Goal: Information Seeking & Learning: Find specific fact

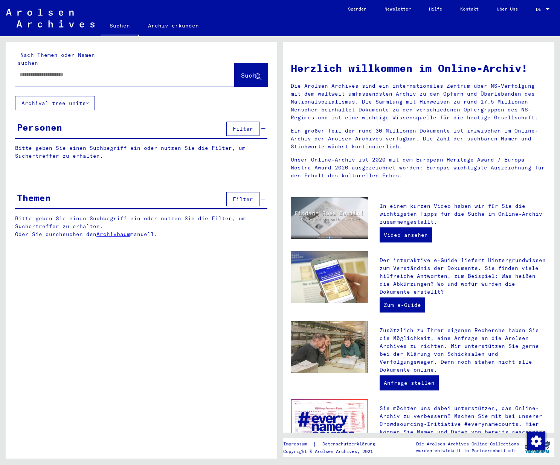
click at [84, 71] on div at bounding box center [113, 74] width 197 height 17
click at [49, 71] on input "text" at bounding box center [116, 75] width 192 height 8
click at [44, 71] on input "text" at bounding box center [116, 75] width 192 height 8
type input "*"
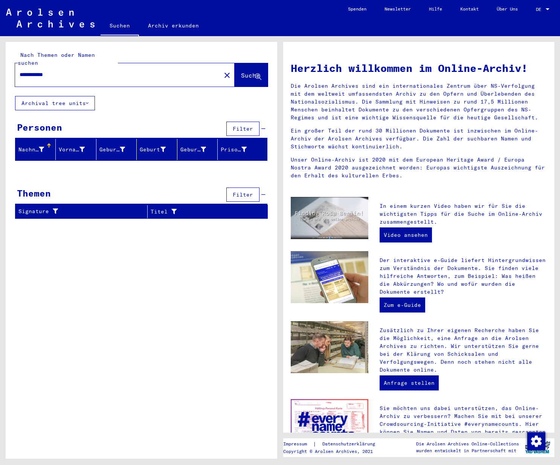
click at [29, 146] on div "Nachname" at bounding box center [31, 150] width 26 height 8
drag, startPoint x: 41, startPoint y: 66, endPoint x: -64, endPoint y: 61, distance: 104.7
click at [20, 71] on input "**********" at bounding box center [116, 75] width 192 height 8
type input "****"
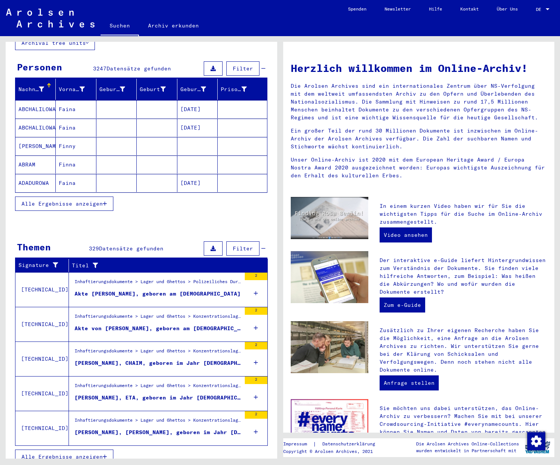
scroll to position [62, 0]
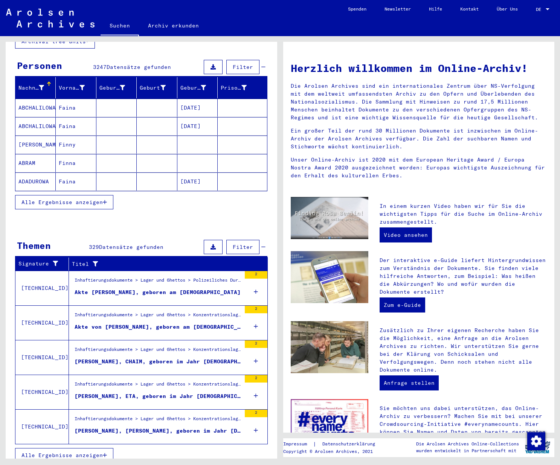
click at [88, 199] on span "Alle Ergebnisse anzeigen" at bounding box center [61, 202] width 81 height 7
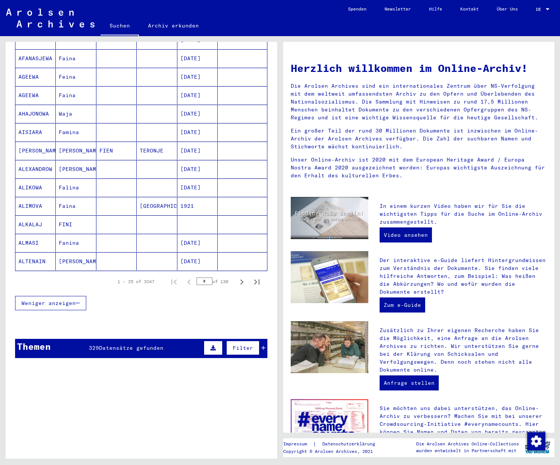
scroll to position [353, 0]
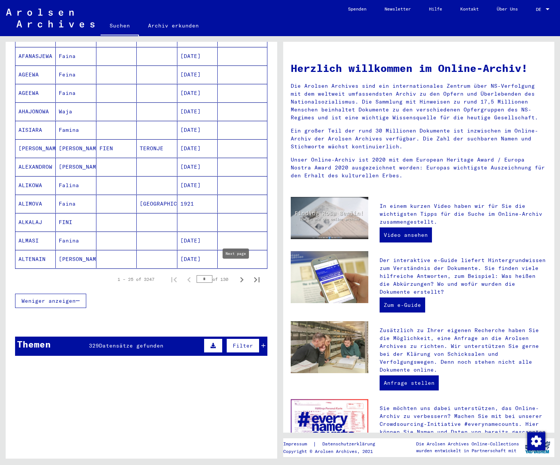
click at [236, 274] on icon "Next page" at bounding box center [241, 279] width 11 height 11
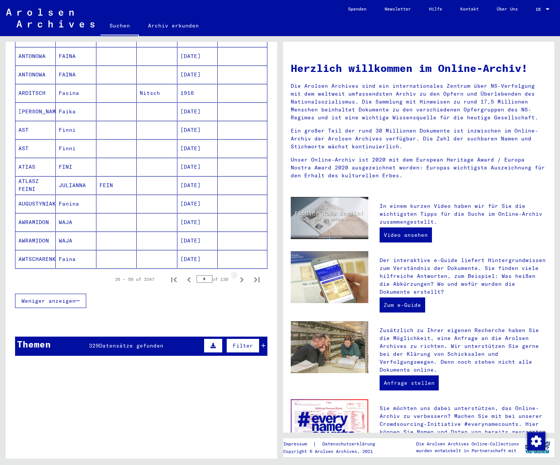
click at [236, 274] on icon "Next page" at bounding box center [241, 279] width 11 height 11
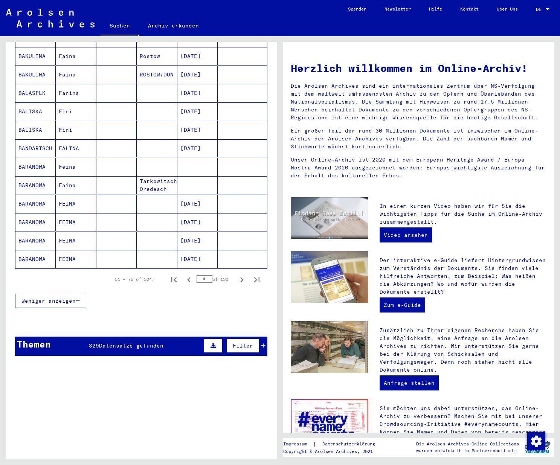
click at [236, 274] on icon "Next page" at bounding box center [241, 279] width 11 height 11
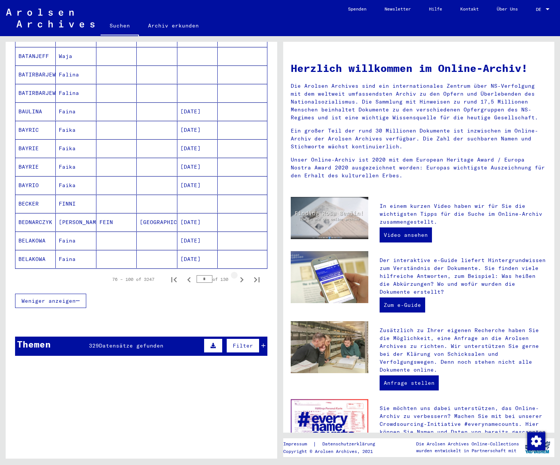
click at [236, 274] on icon "Next page" at bounding box center [241, 279] width 11 height 11
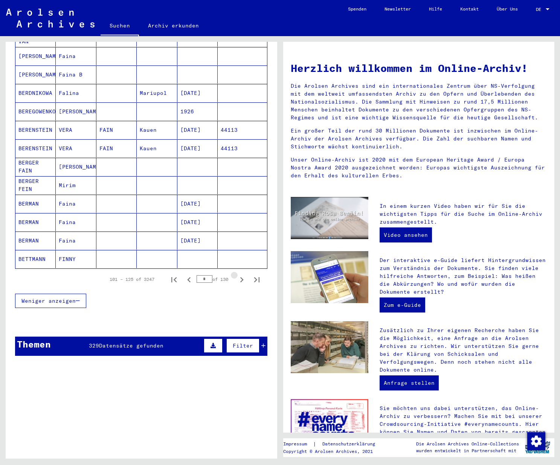
click at [236, 274] on icon "Next page" at bounding box center [241, 279] width 11 height 11
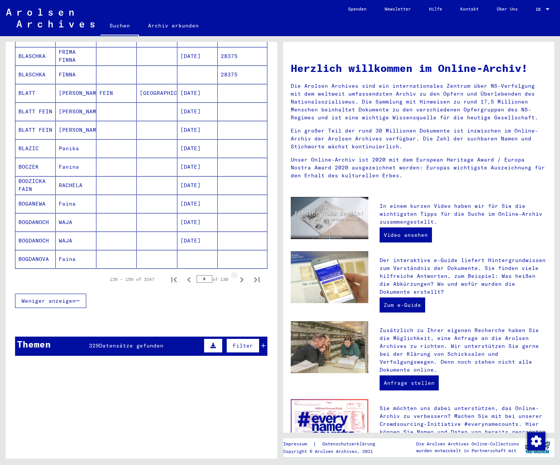
click at [236, 274] on icon "Next page" at bounding box center [241, 279] width 11 height 11
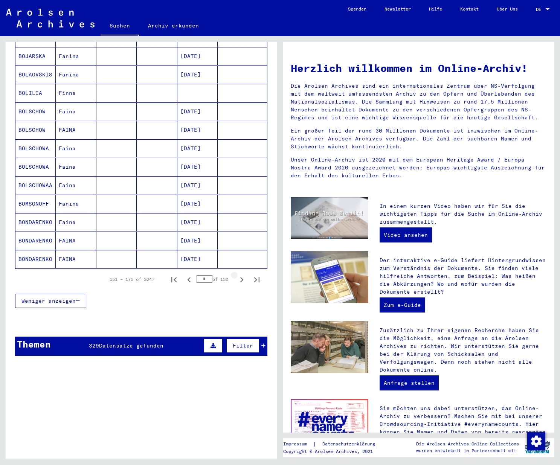
click at [236, 274] on icon "Next page" at bounding box center [241, 279] width 11 height 11
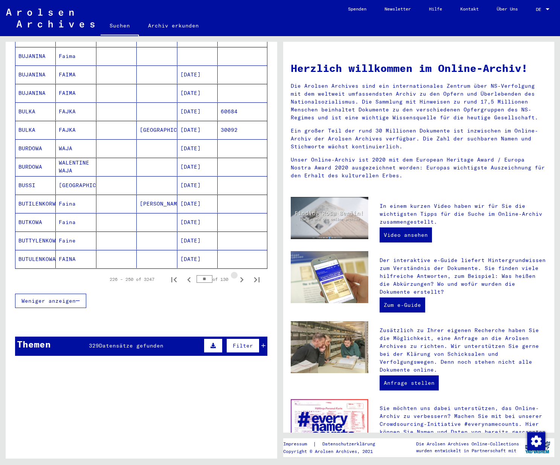
click at [236, 274] on icon "Next page" at bounding box center [241, 279] width 11 height 11
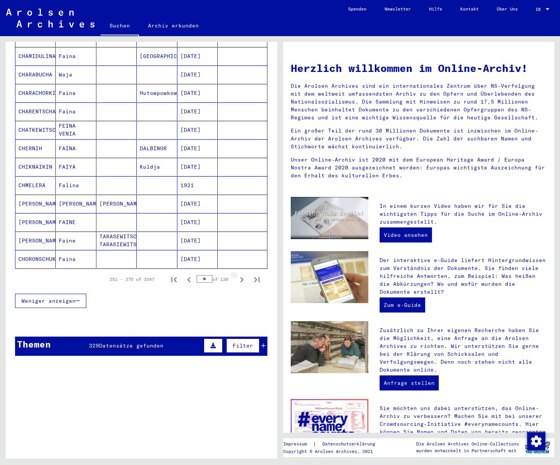
click at [236, 274] on icon "Next page" at bounding box center [241, 279] width 11 height 11
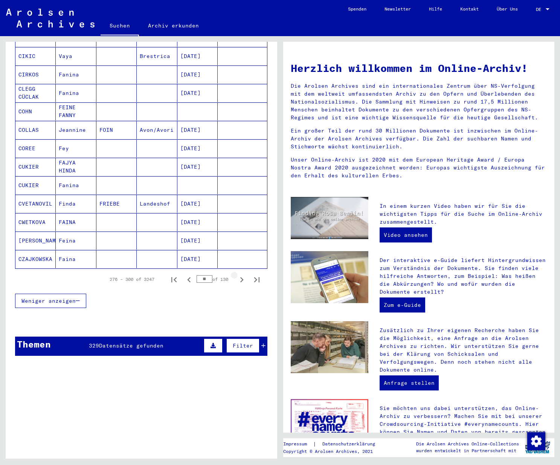
click at [236, 274] on icon "Next page" at bounding box center [241, 279] width 11 height 11
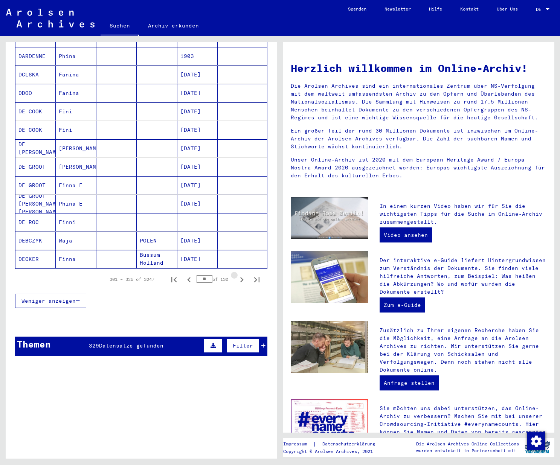
click at [236, 274] on icon "Next page" at bounding box center [241, 279] width 11 height 11
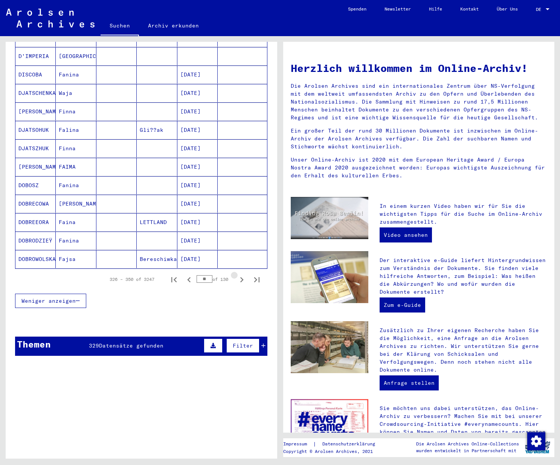
click at [236, 274] on icon "Next page" at bounding box center [241, 279] width 11 height 11
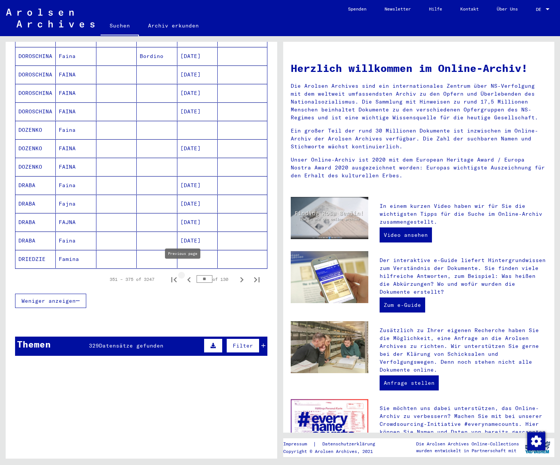
click at [184, 274] on icon "Previous page" at bounding box center [189, 279] width 11 height 11
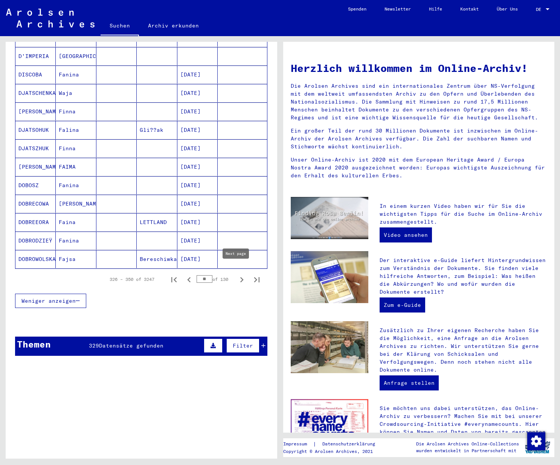
click at [236, 274] on icon "Next page" at bounding box center [241, 279] width 11 height 11
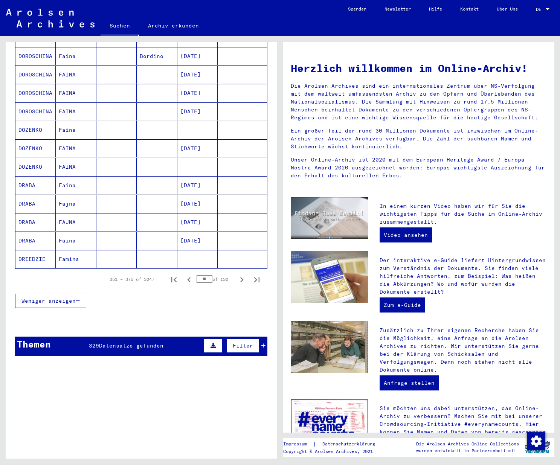
click at [236, 274] on icon "Next page" at bounding box center [241, 279] width 11 height 11
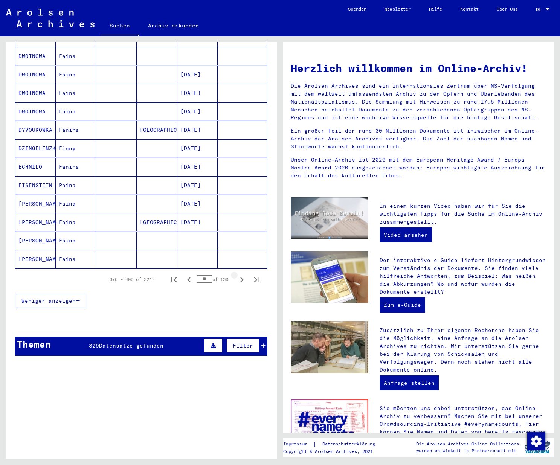
click at [236, 274] on icon "Next page" at bounding box center [241, 279] width 11 height 11
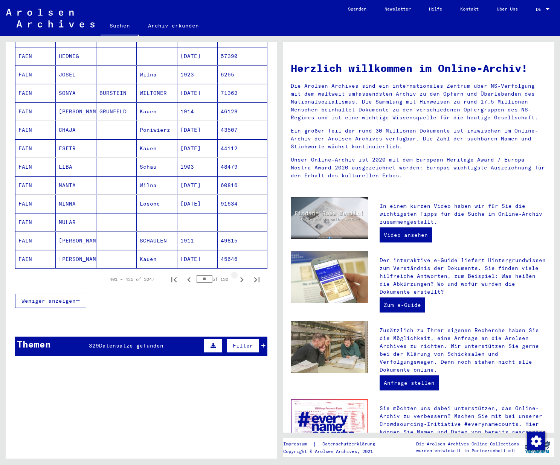
click at [236, 274] on icon "Next page" at bounding box center [241, 279] width 11 height 11
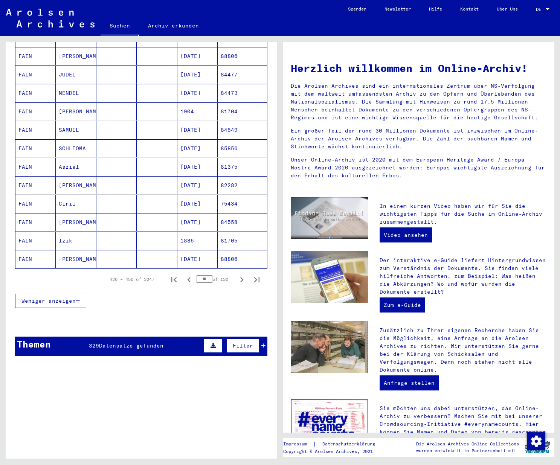
click at [236, 274] on icon "Next page" at bounding box center [241, 279] width 11 height 11
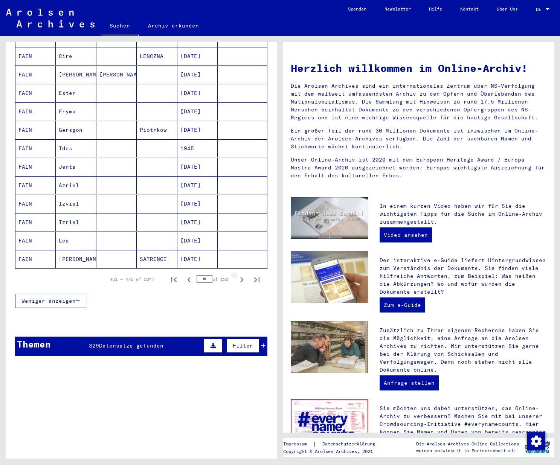
click at [236, 274] on icon "Next page" at bounding box center [241, 279] width 11 height 11
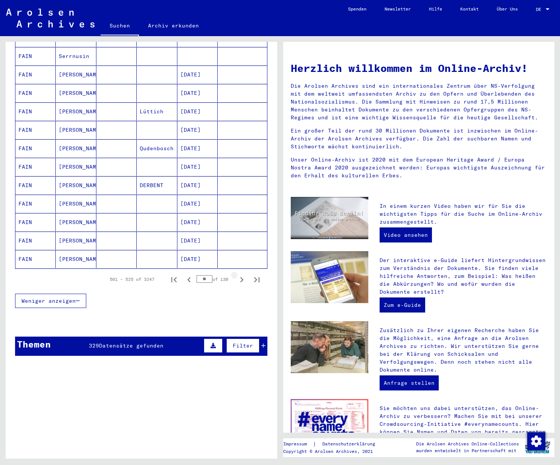
click at [236, 274] on icon "Next page" at bounding box center [241, 279] width 11 height 11
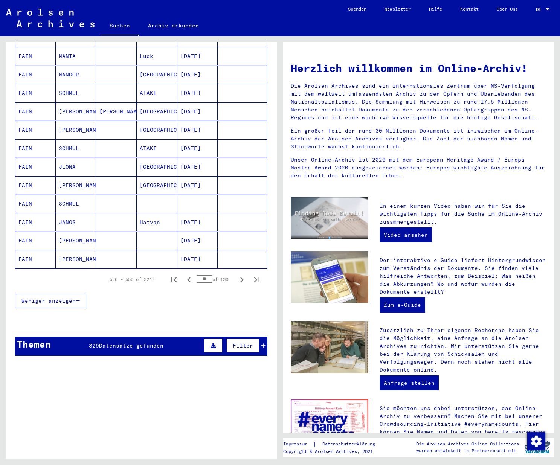
click at [236, 274] on icon "Next page" at bounding box center [241, 279] width 11 height 11
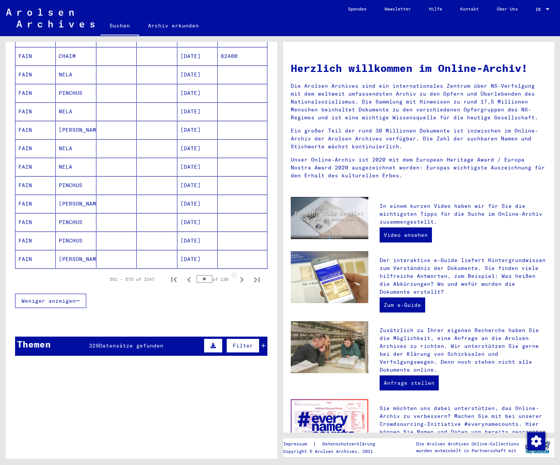
click at [236, 274] on icon "Next page" at bounding box center [241, 279] width 11 height 11
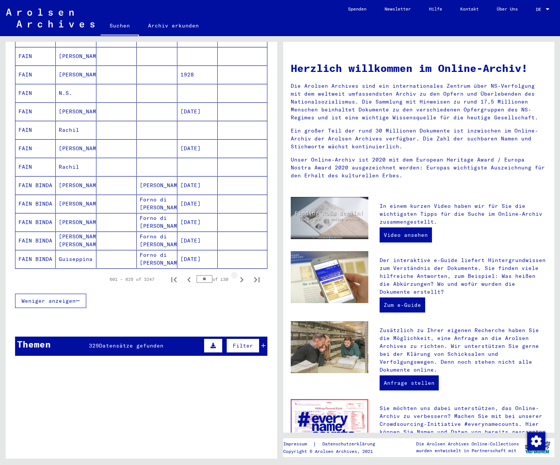
click at [236, 274] on icon "Next page" at bounding box center [241, 279] width 11 height 11
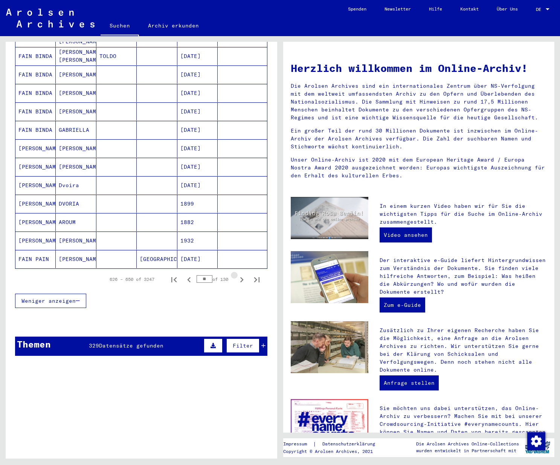
click at [236, 274] on icon "Next page" at bounding box center [241, 279] width 11 height 11
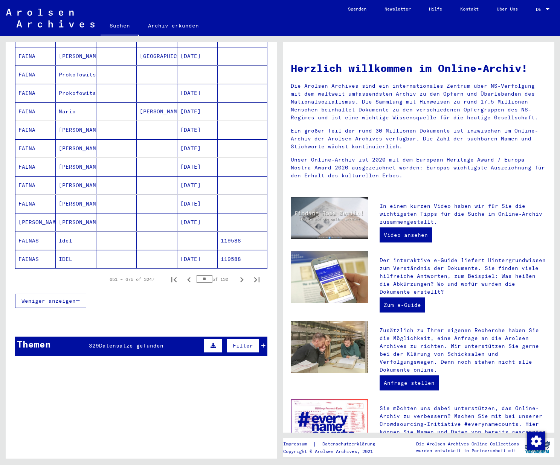
click at [236, 274] on icon "Next page" at bounding box center [241, 279] width 11 height 11
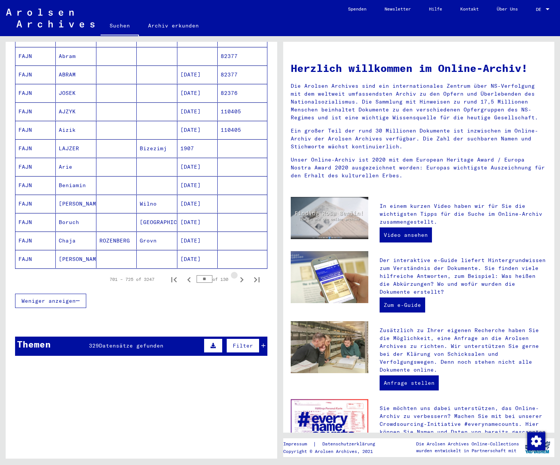
click at [236, 274] on icon "Next page" at bounding box center [241, 279] width 11 height 11
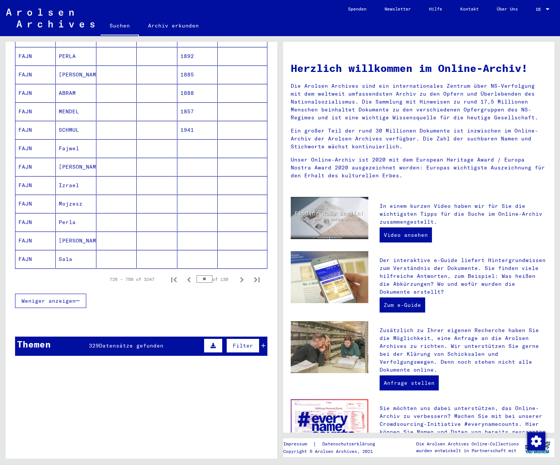
click at [236, 274] on icon "Next page" at bounding box center [241, 279] width 11 height 11
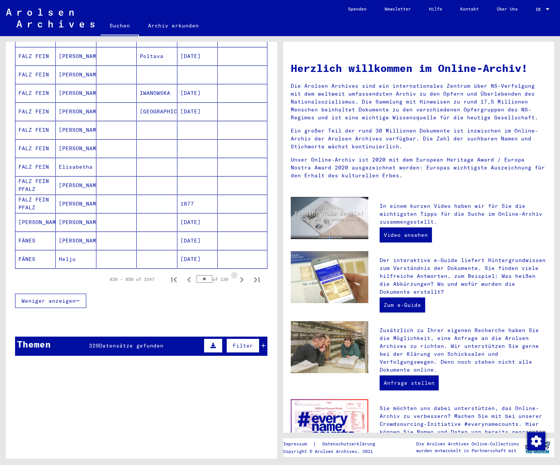
click at [236, 274] on icon "Next page" at bounding box center [241, 279] width 11 height 11
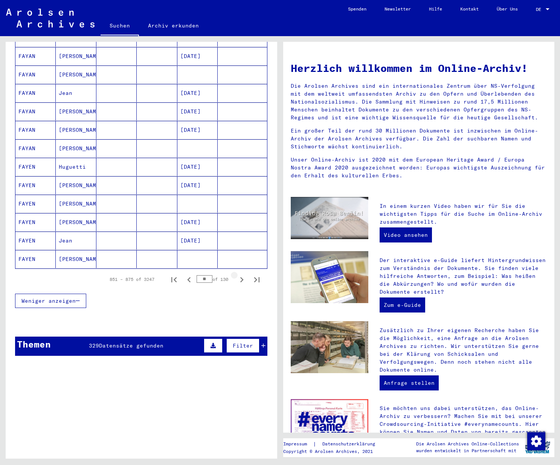
click at [236, 274] on icon "Next page" at bounding box center [241, 279] width 11 height 11
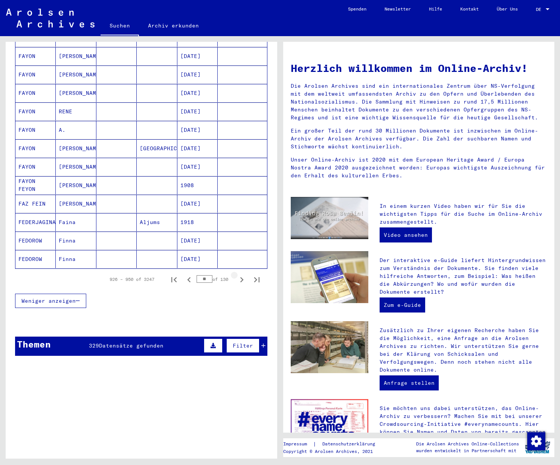
click at [236, 274] on icon "Next page" at bounding box center [241, 279] width 11 height 11
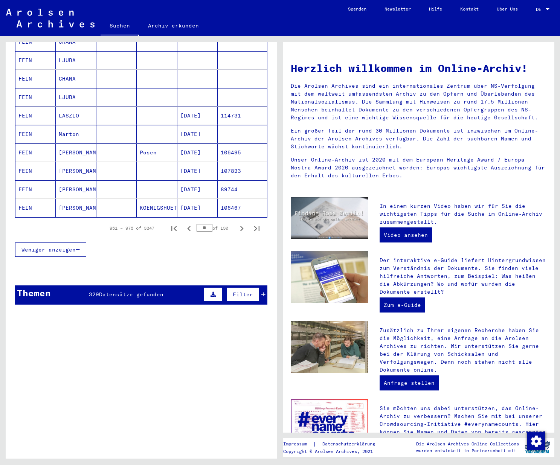
scroll to position [283, 0]
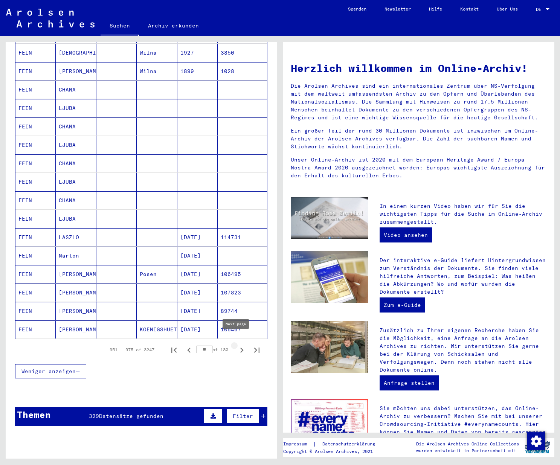
click at [240, 347] on icon "Next page" at bounding box center [241, 349] width 3 height 5
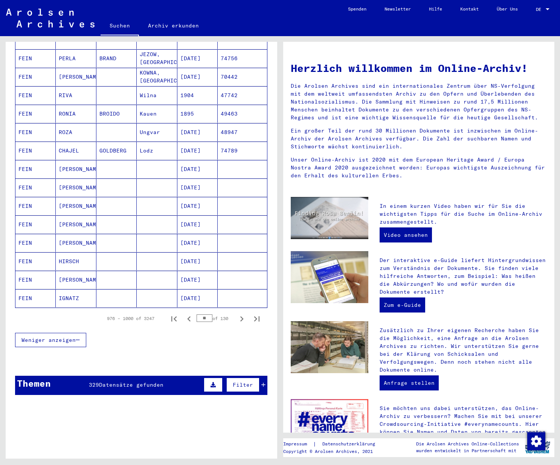
scroll to position [319, 0]
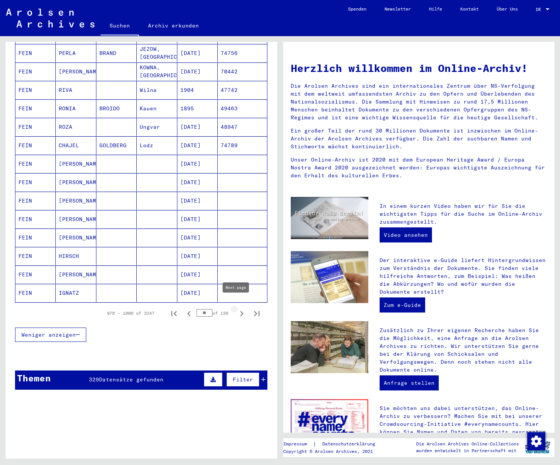
click at [240, 311] on icon "Next page" at bounding box center [241, 313] width 3 height 5
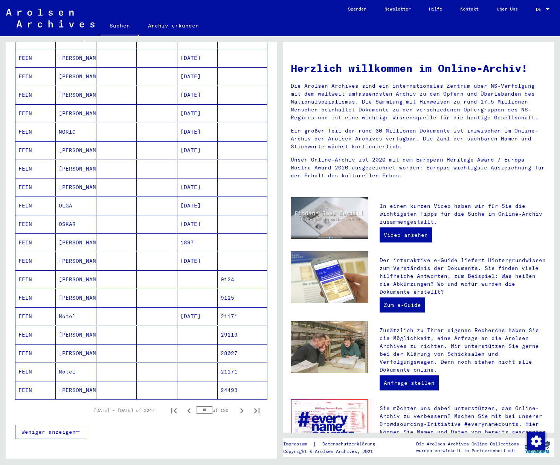
scroll to position [233, 0]
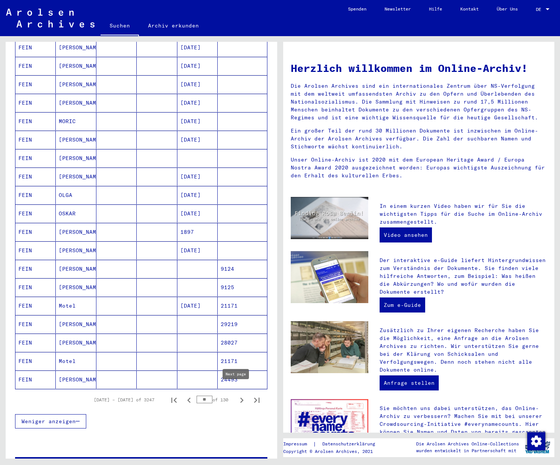
click at [236, 395] on icon "Next page" at bounding box center [241, 400] width 11 height 11
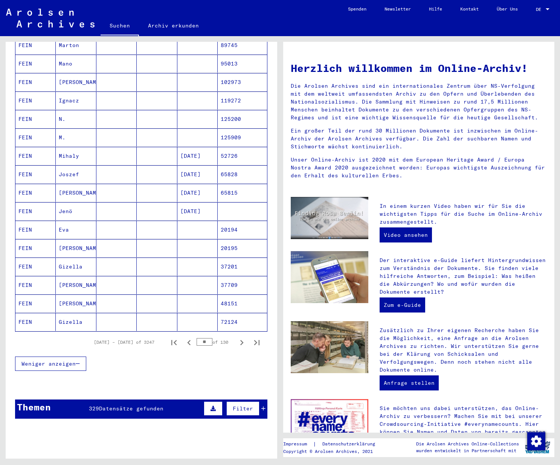
scroll to position [306, 0]
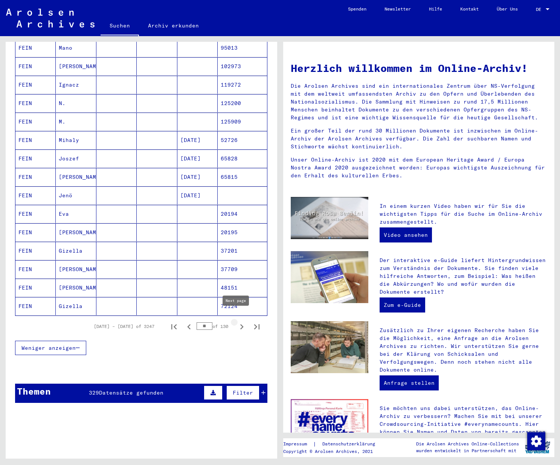
click at [239, 321] on icon "Next page" at bounding box center [241, 326] width 11 height 11
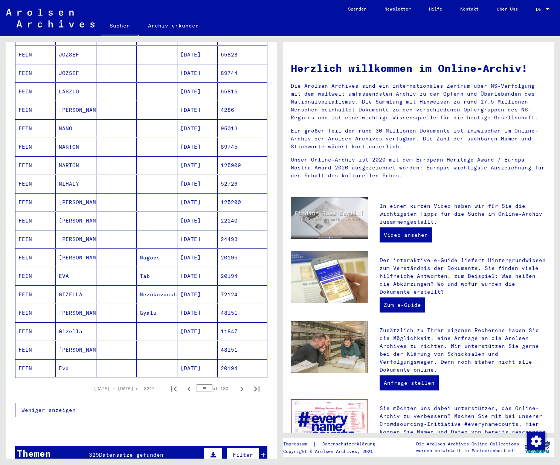
scroll to position [249, 0]
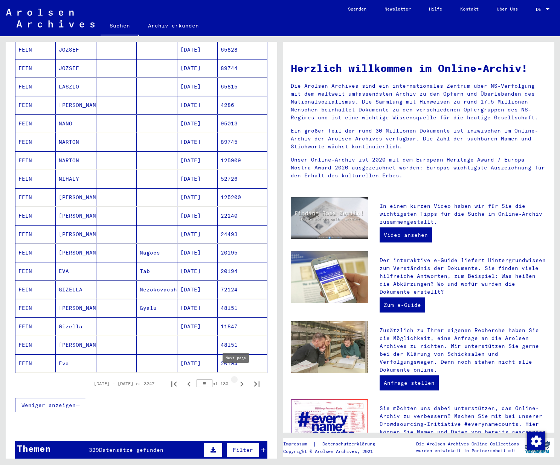
click at [240, 381] on icon "Next page" at bounding box center [241, 383] width 3 height 5
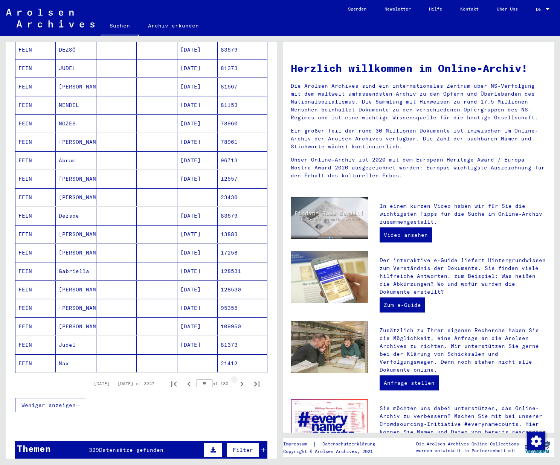
click at [240, 381] on icon "Next page" at bounding box center [241, 383] width 3 height 5
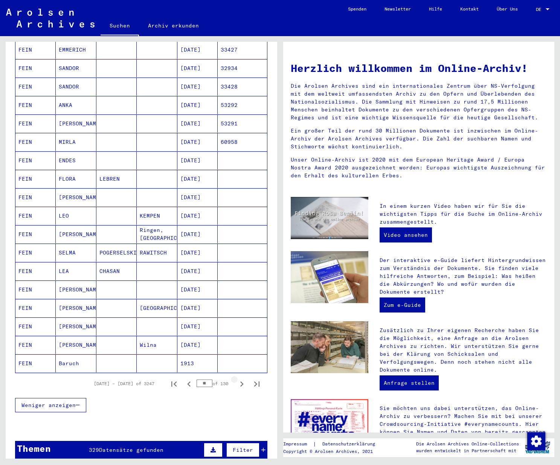
click at [240, 381] on icon "Next page" at bounding box center [241, 383] width 3 height 5
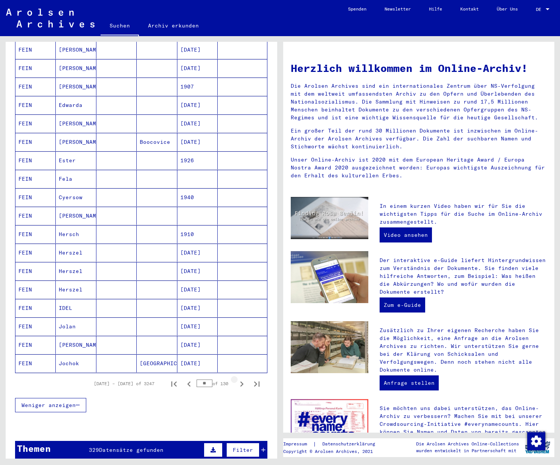
click at [240, 381] on icon "Next page" at bounding box center [241, 383] width 3 height 5
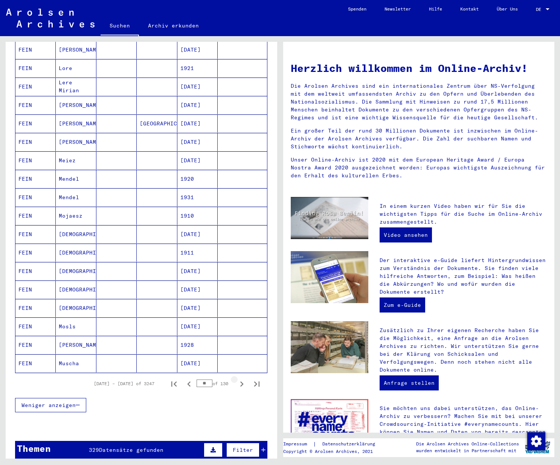
click at [240, 381] on icon "Next page" at bounding box center [241, 383] width 3 height 5
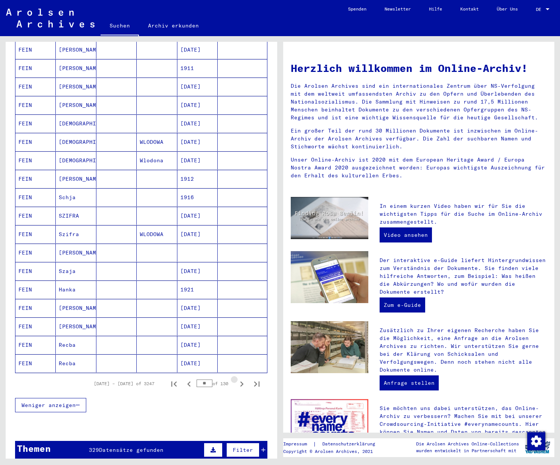
click at [240, 381] on icon "Next page" at bounding box center [241, 383] width 3 height 5
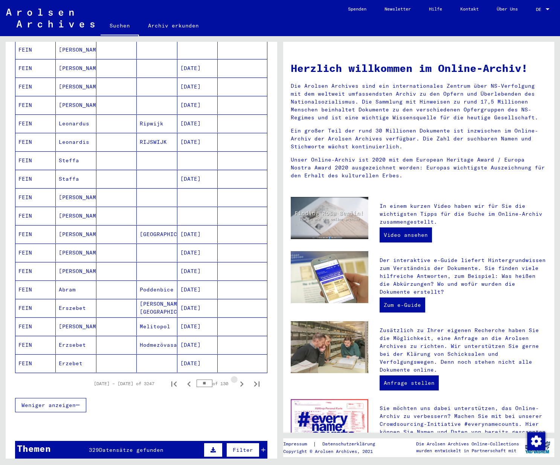
click at [240, 381] on icon "Next page" at bounding box center [241, 383] width 3 height 5
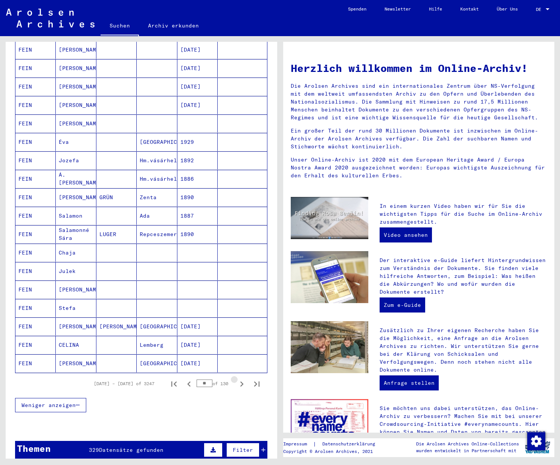
click at [240, 381] on icon "Next page" at bounding box center [241, 383] width 3 height 5
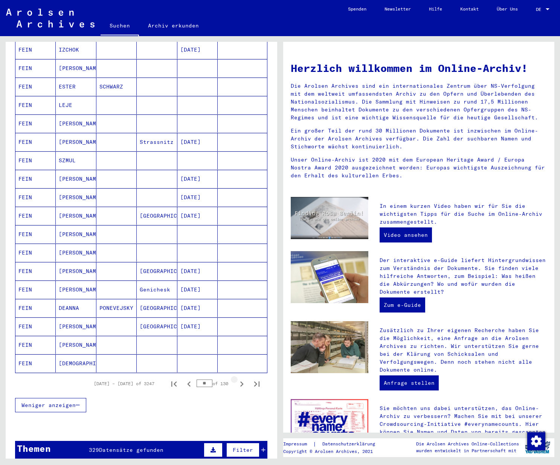
click at [240, 381] on icon "Next page" at bounding box center [241, 383] width 3 height 5
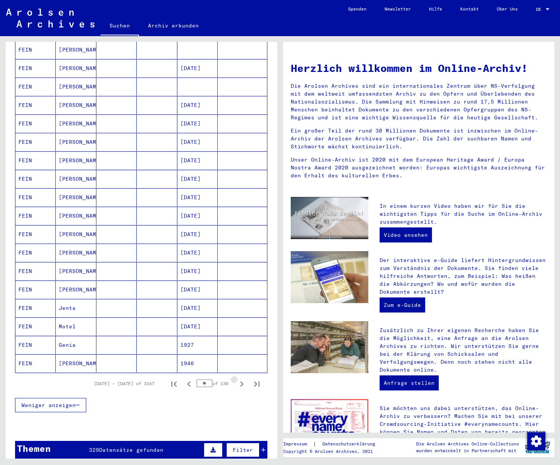
click at [240, 381] on icon "Next page" at bounding box center [241, 383] width 3 height 5
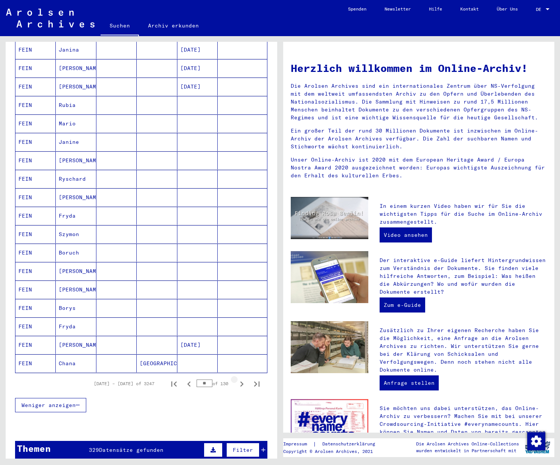
click at [240, 381] on icon "Next page" at bounding box center [241, 383] width 3 height 5
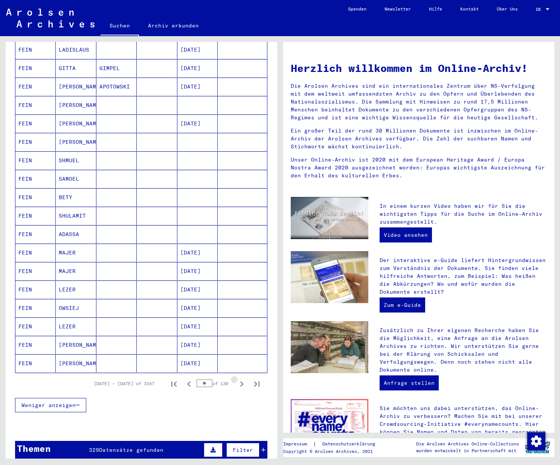
click at [240, 381] on icon "Next page" at bounding box center [241, 383] width 3 height 5
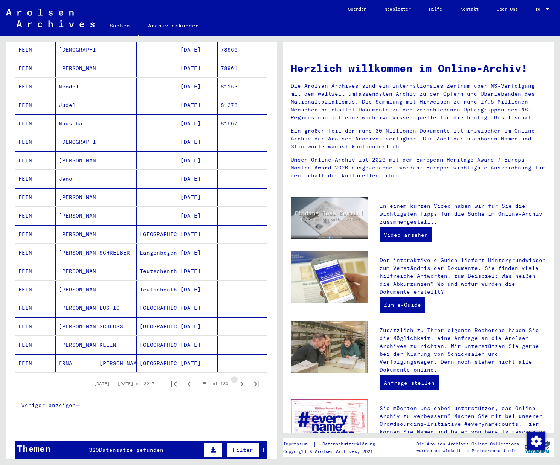
click at [240, 381] on icon "Next page" at bounding box center [241, 383] width 3 height 5
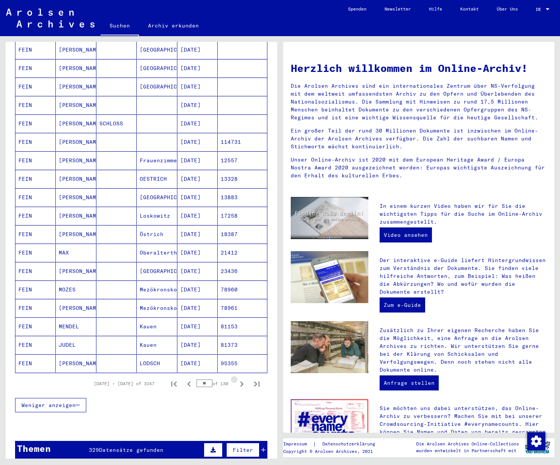
click at [240, 381] on icon "Next page" at bounding box center [241, 383] width 3 height 5
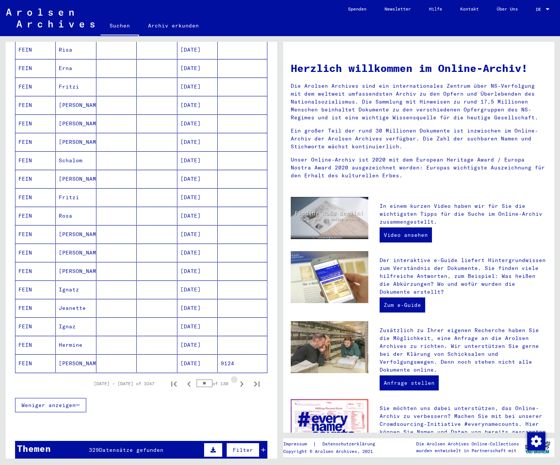
click at [240, 381] on icon "Next page" at bounding box center [241, 383] width 3 height 5
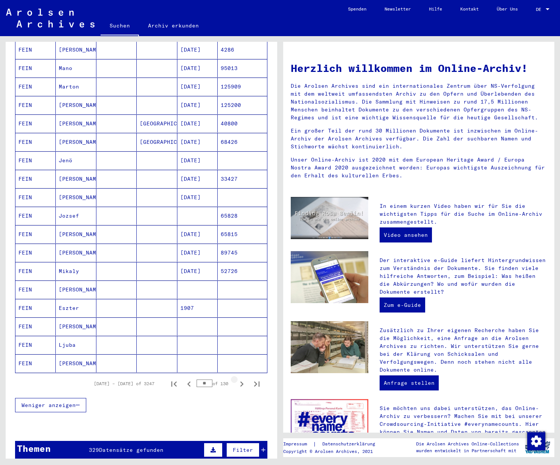
click at [240, 381] on icon "Next page" at bounding box center [241, 383] width 3 height 5
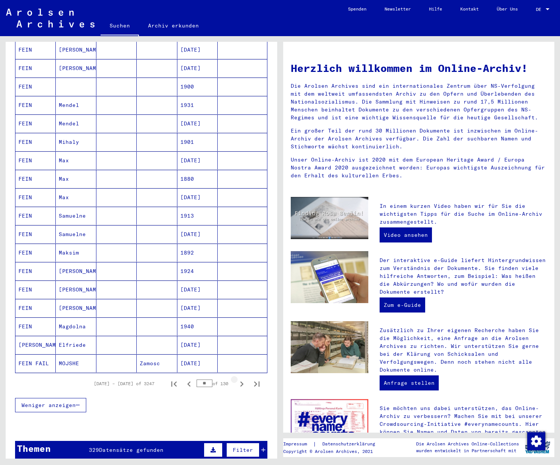
click at [240, 381] on icon "Next page" at bounding box center [241, 383] width 3 height 5
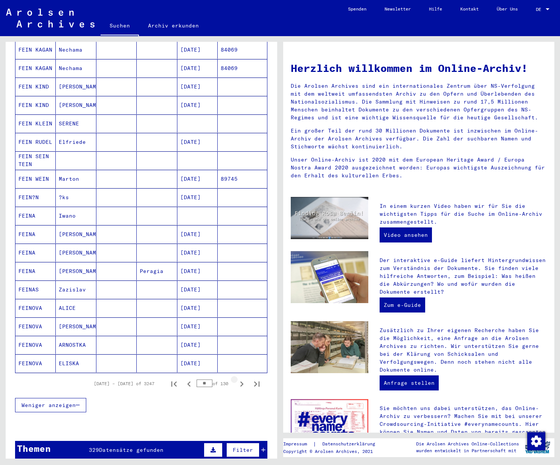
click at [240, 381] on icon "Next page" at bounding box center [241, 383] width 3 height 5
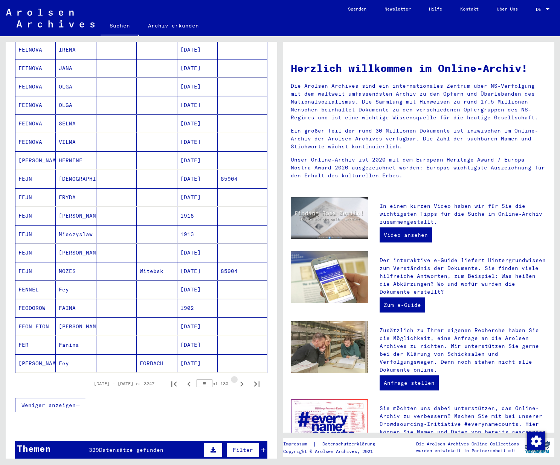
click at [240, 381] on icon "Next page" at bounding box center [241, 383] width 3 height 5
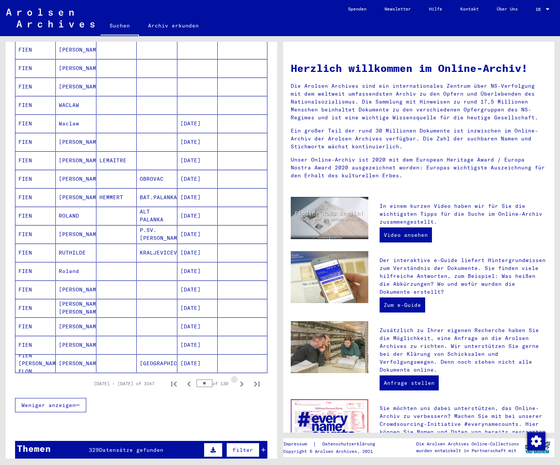
click at [240, 381] on icon "Next page" at bounding box center [241, 383] width 3 height 5
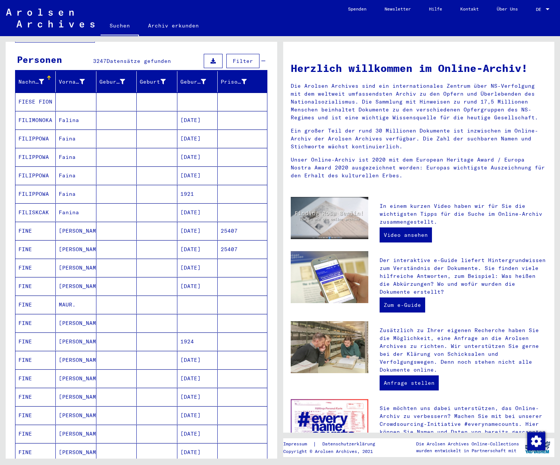
scroll to position [67, 0]
click at [224, 244] on mat-cell "25407" at bounding box center [242, 250] width 49 height 18
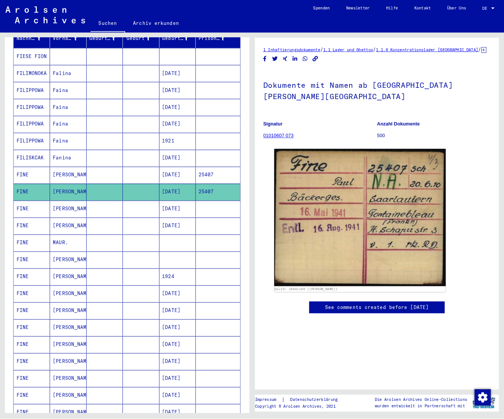
scroll to position [122, 0]
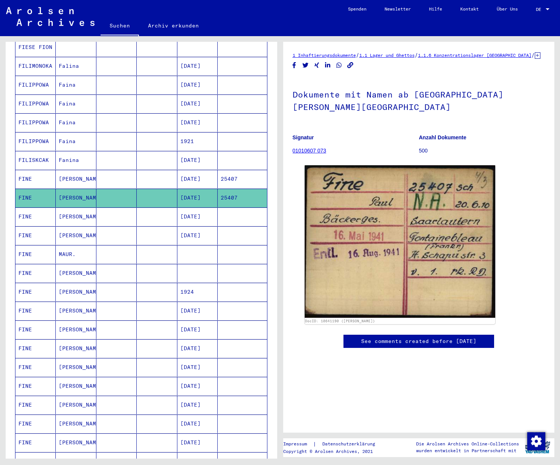
click at [64, 284] on mat-cell "[PERSON_NAME]" at bounding box center [76, 292] width 40 height 18
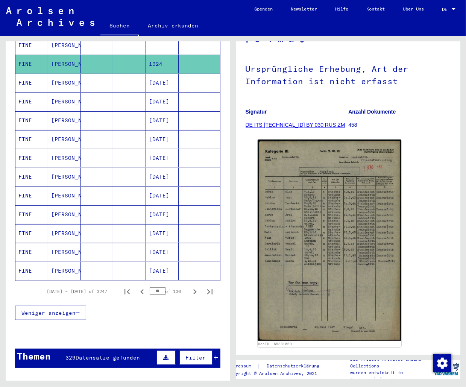
scroll to position [375, 0]
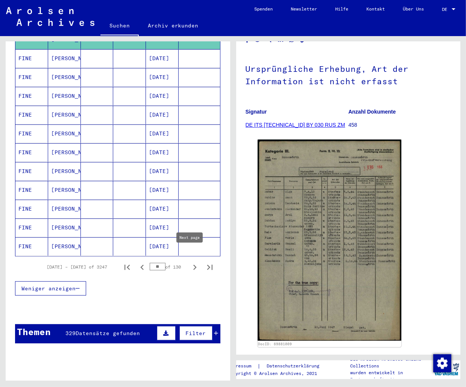
click at [193, 265] on icon "Next page" at bounding box center [194, 267] width 3 height 5
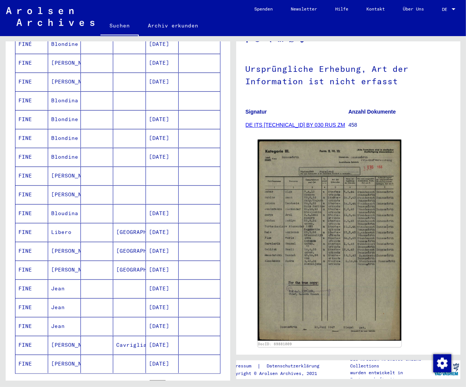
scroll to position [249, 0]
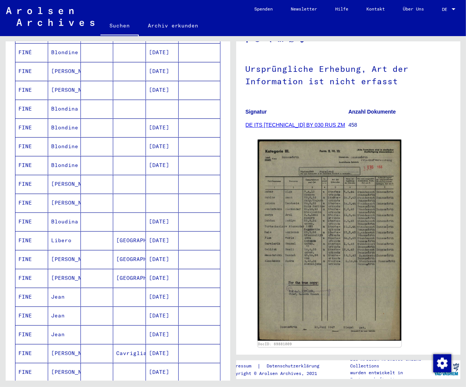
click at [56, 175] on mat-cell "[PERSON_NAME]" at bounding box center [64, 184] width 33 height 18
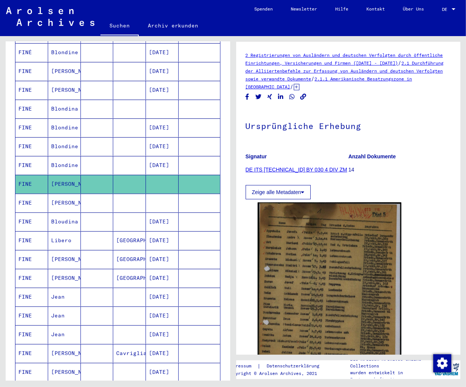
click at [65, 194] on mat-cell "[PERSON_NAME]" at bounding box center [64, 203] width 33 height 18
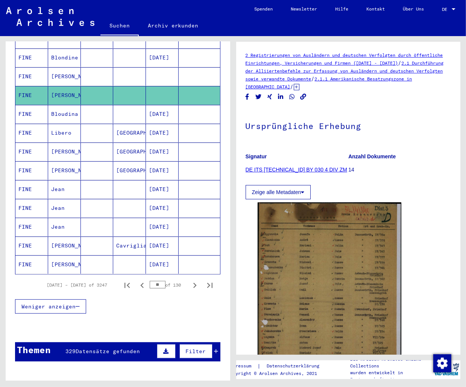
scroll to position [356, 0]
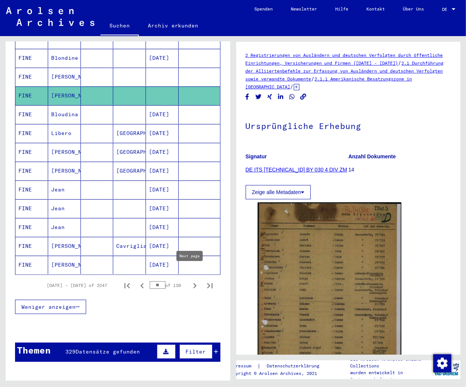
click at [190, 281] on icon "Next page" at bounding box center [195, 286] width 11 height 11
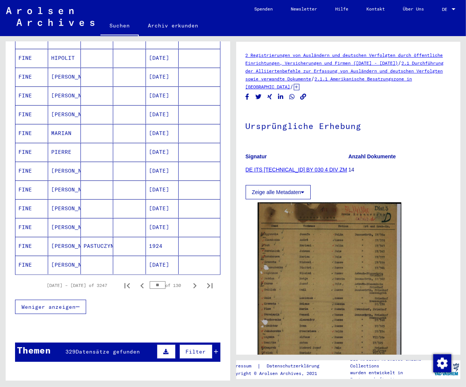
click at [59, 237] on mat-cell "[PERSON_NAME]" at bounding box center [64, 246] width 33 height 18
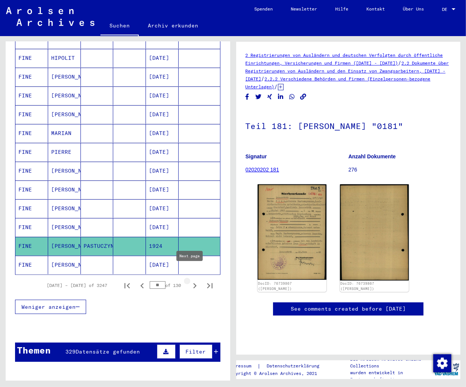
click at [190, 281] on icon "Next page" at bounding box center [195, 286] width 11 height 11
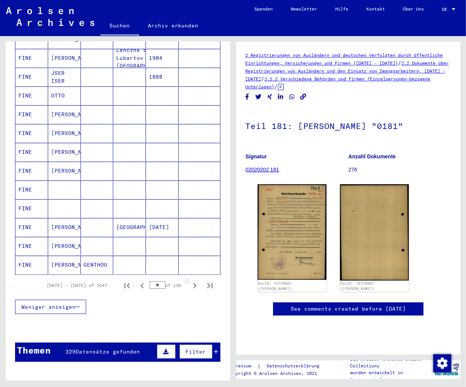
click at [190, 281] on icon "Next page" at bounding box center [195, 286] width 11 height 11
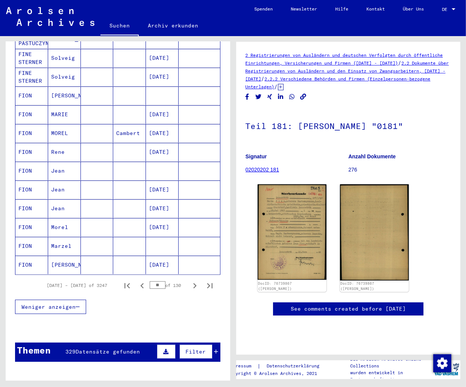
click at [190, 281] on icon "Next page" at bounding box center [195, 286] width 11 height 11
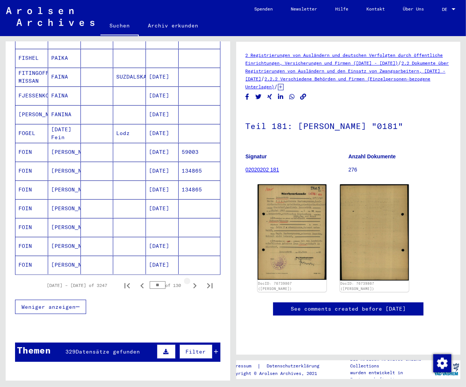
click at [190, 281] on icon "Next page" at bounding box center [195, 286] width 11 height 11
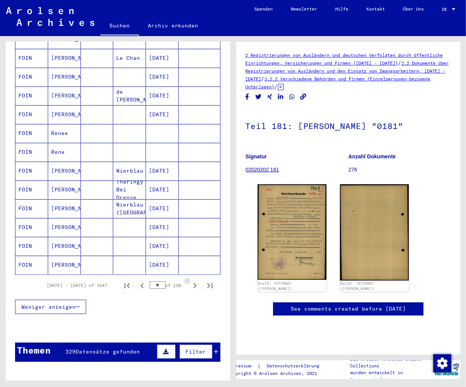
click at [190, 281] on icon "Next page" at bounding box center [195, 286] width 11 height 11
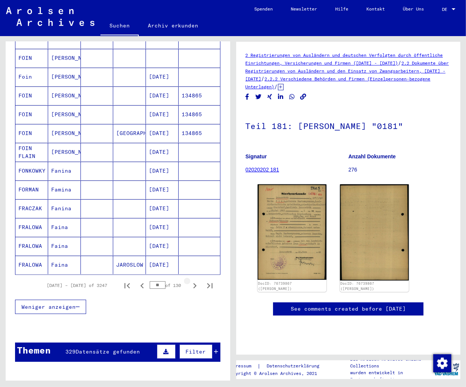
click at [190, 281] on icon "Next page" at bounding box center [195, 286] width 11 height 11
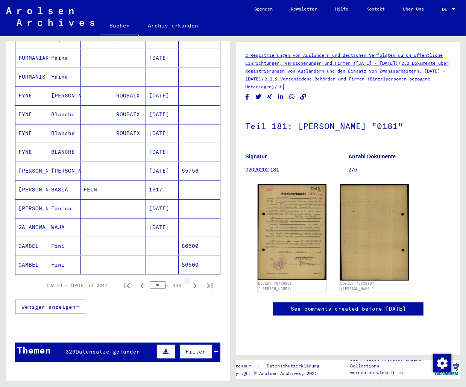
click at [190, 281] on icon "Next page" at bounding box center [195, 286] width 11 height 11
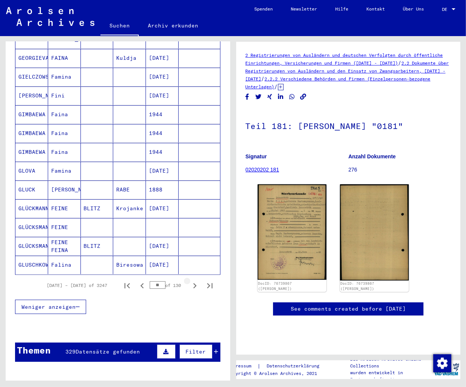
click at [190, 281] on icon "Next page" at bounding box center [195, 286] width 11 height 11
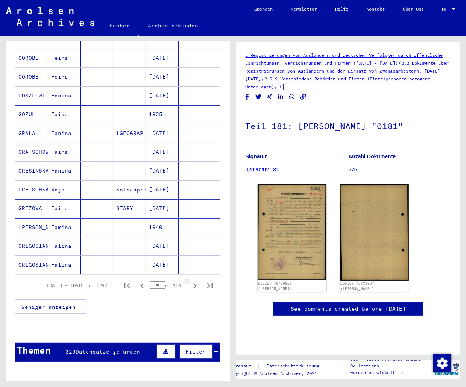
click at [190, 281] on icon "Next page" at bounding box center [195, 286] width 11 height 11
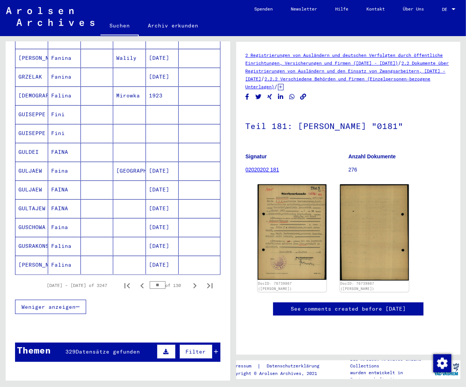
click at [190, 281] on icon "Next page" at bounding box center [195, 286] width 11 height 11
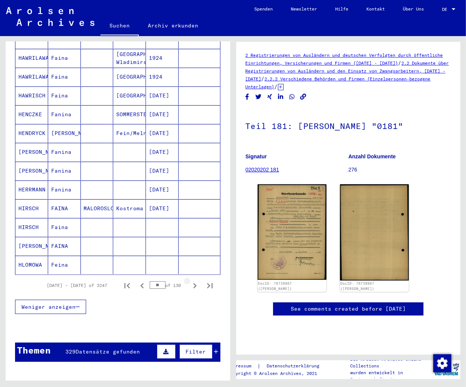
click at [190, 281] on icon "Next page" at bounding box center [195, 286] width 11 height 11
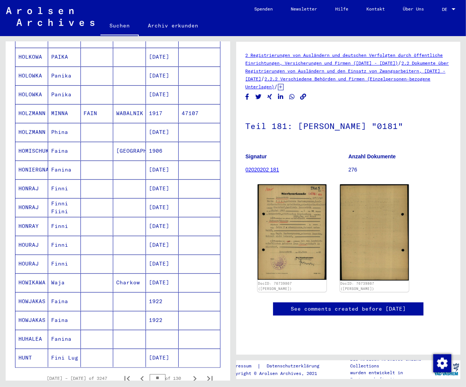
scroll to position [262, 0]
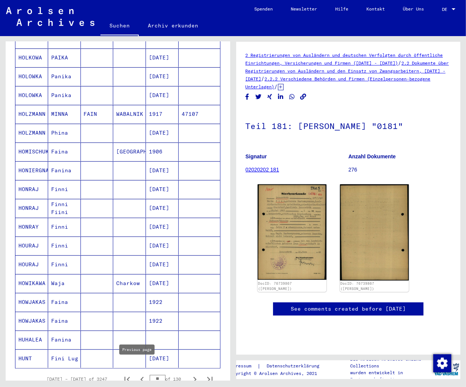
click at [137, 375] on icon "Previous page" at bounding box center [142, 380] width 11 height 11
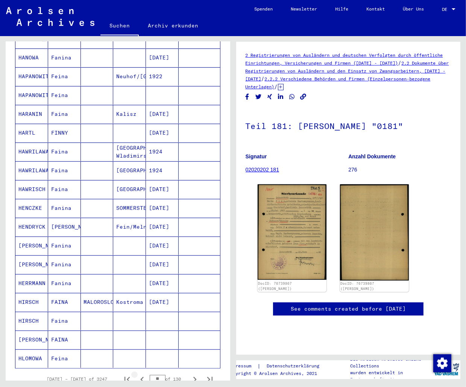
click at [137, 375] on icon "Previous page" at bounding box center [142, 380] width 11 height 11
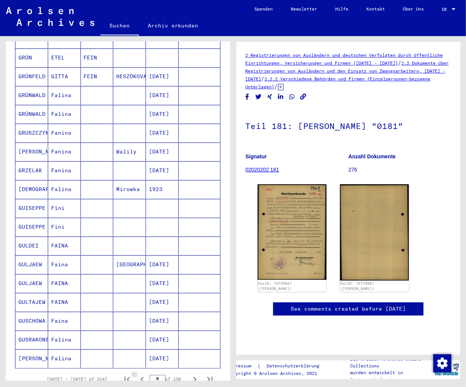
click at [137, 375] on icon "Previous page" at bounding box center [142, 380] width 11 height 11
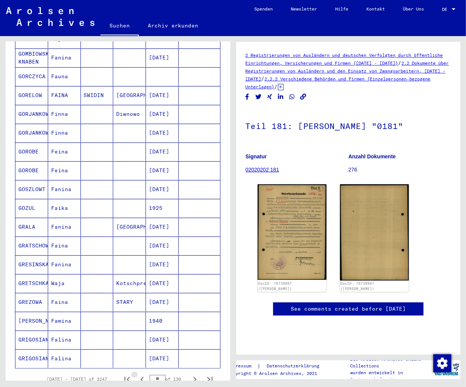
click at [137, 375] on icon "Previous page" at bounding box center [142, 380] width 11 height 11
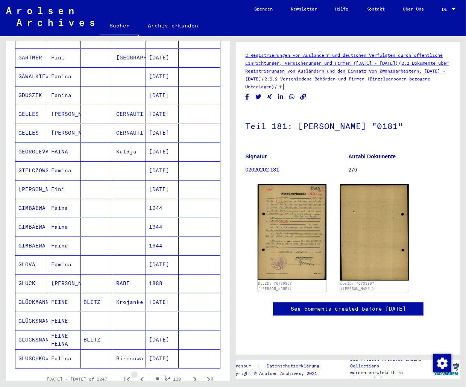
click at [137, 375] on icon "Previous page" at bounding box center [142, 380] width 11 height 11
type input "**"
